Goal: Task Accomplishment & Management: Manage account settings

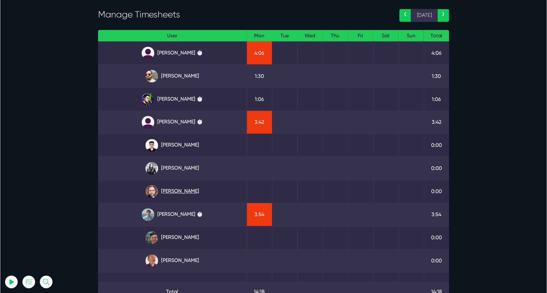
scroll to position [34, 0]
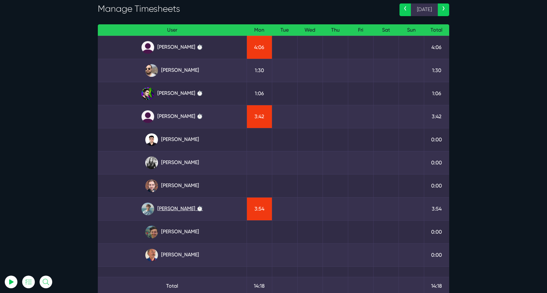
click at [174, 205] on link "Matt Jones ⏱️" at bounding box center [172, 209] width 139 height 13
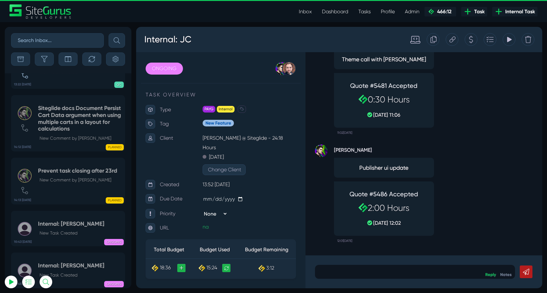
scroll to position [-25243, 0]
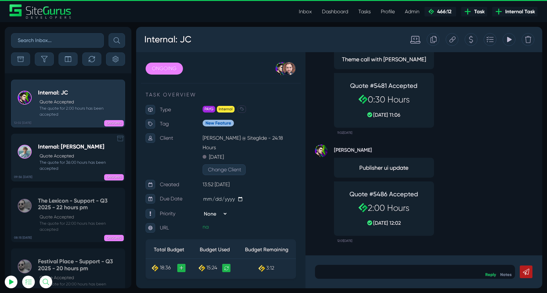
click at [66, 143] on link "09:56 08 Sep Internal: Matt J Quote Accepted The quote for 36:00 hours has been…" at bounding box center [68, 158] width 114 height 48
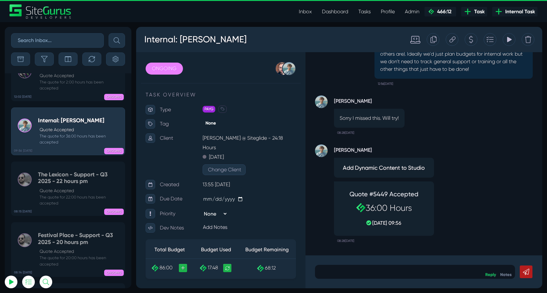
scroll to position [-25243, 0]
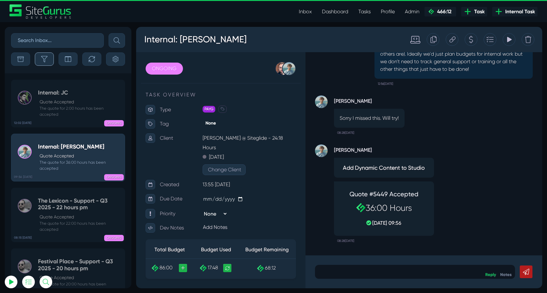
click at [44, 54] on button "button" at bounding box center [44, 59] width 19 height 13
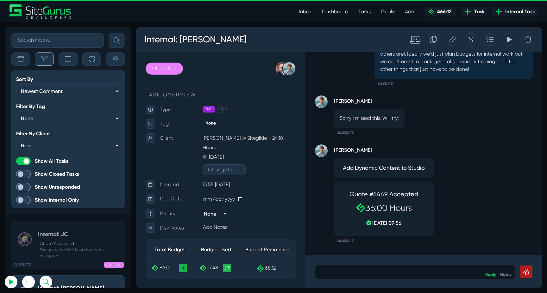
click at [44, 54] on button "button" at bounding box center [44, 59] width 19 height 13
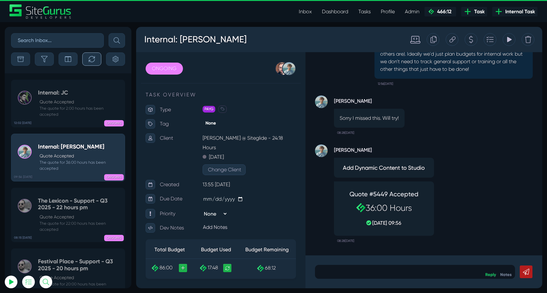
click at [92, 59] on icon "button" at bounding box center [92, 59] width 6 height 6
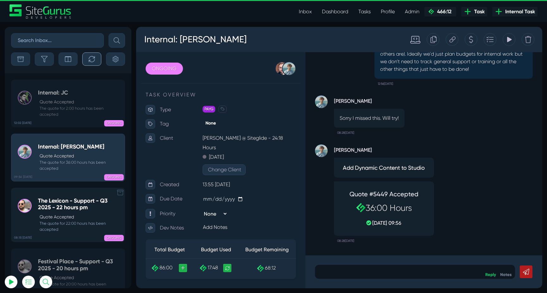
scroll to position [0, 0]
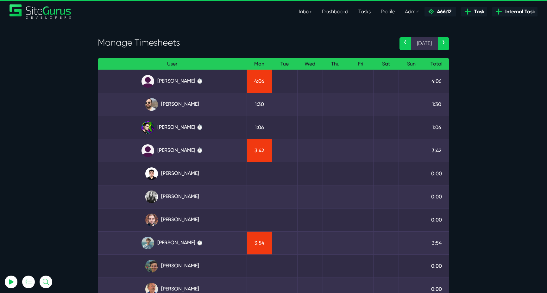
click at [172, 77] on link "[PERSON_NAME] ⏱️" at bounding box center [172, 81] width 139 height 13
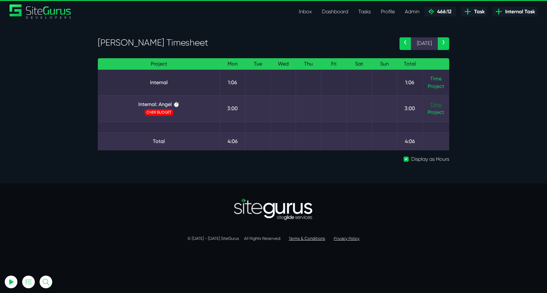
click at [432, 104] on link "Time" at bounding box center [435, 105] width 11 height 6
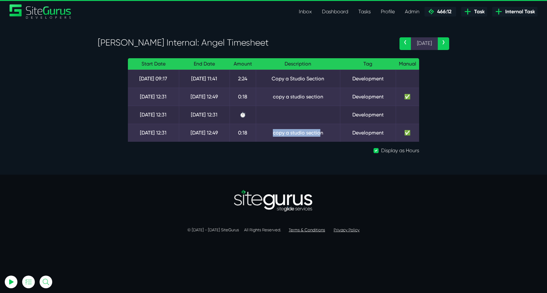
drag, startPoint x: 267, startPoint y: 133, endPoint x: 328, endPoint y: 132, distance: 60.4
click at [327, 132] on td "copy a studio section" at bounding box center [298, 133] width 84 height 18
click at [328, 132] on td "copy a studio section" at bounding box center [298, 133] width 84 height 18
